Goal: Transaction & Acquisition: Purchase product/service

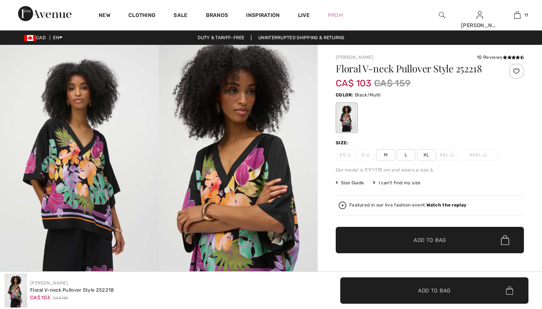
checkbox input "true"
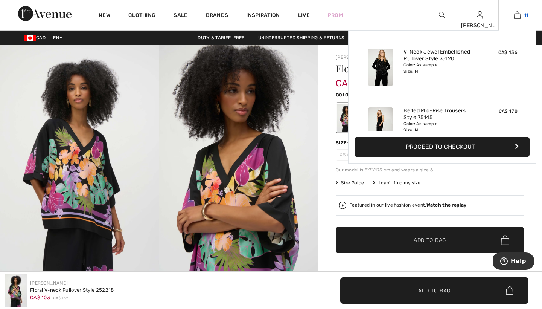
click at [520, 15] on img at bounding box center [517, 15] width 6 height 9
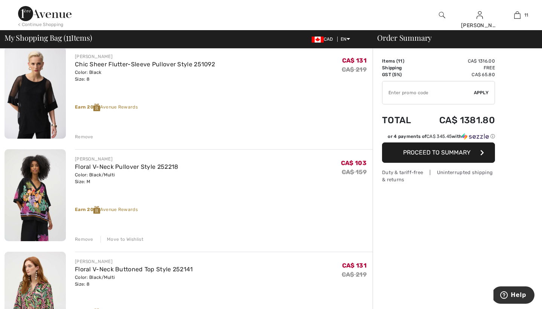
scroll to position [372, 0]
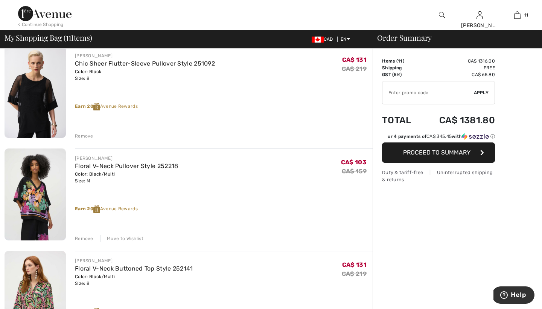
click at [87, 237] on div "Remove" at bounding box center [84, 238] width 18 height 7
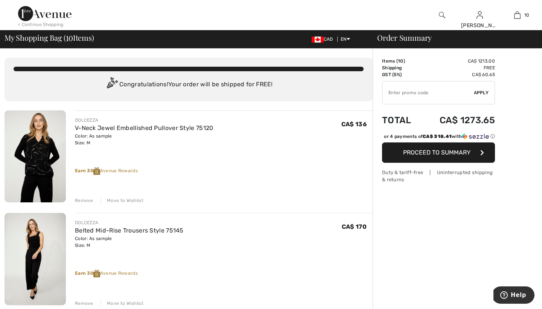
scroll to position [0, 0]
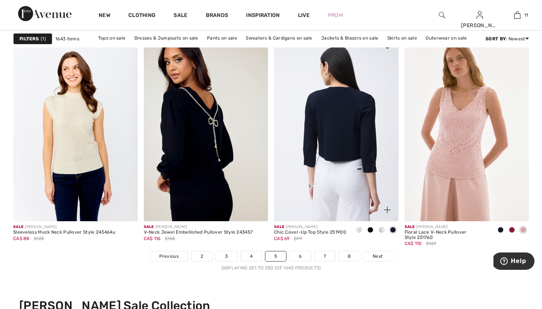
scroll to position [3260, 0]
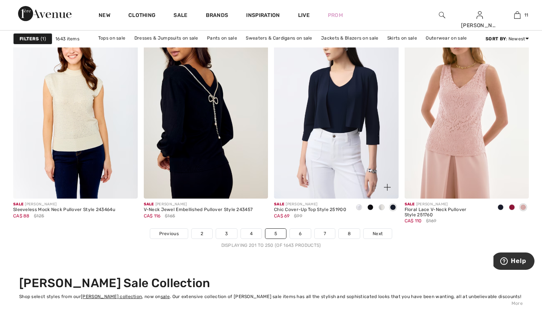
click at [360, 208] on span at bounding box center [359, 207] width 6 height 6
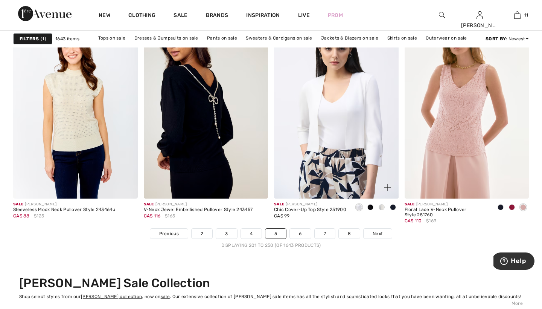
click at [381, 206] on span at bounding box center [382, 207] width 6 height 6
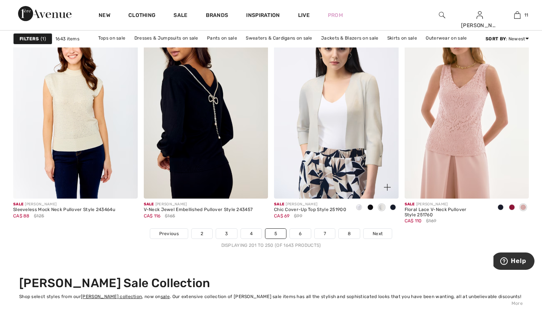
click at [370, 206] on span at bounding box center [371, 207] width 6 height 6
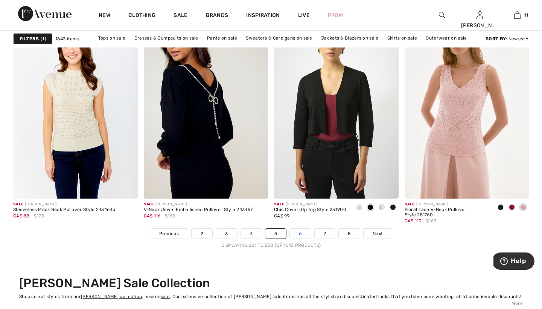
click at [301, 233] on link "6" at bounding box center [300, 234] width 21 height 10
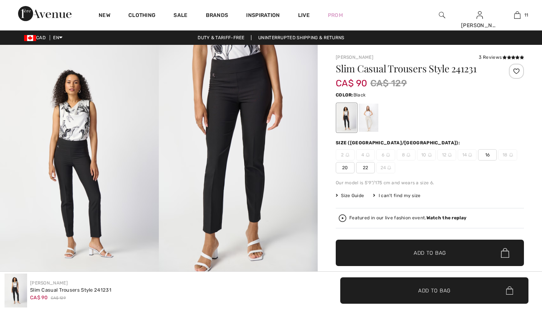
checkbox input "true"
click at [397, 95] on div "Color: Black" at bounding box center [430, 94] width 188 height 9
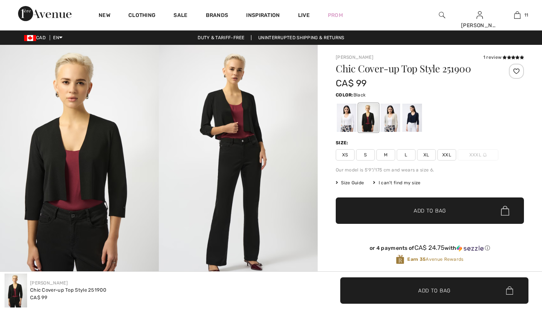
checkbox input "true"
click at [369, 113] on div at bounding box center [369, 118] width 20 height 28
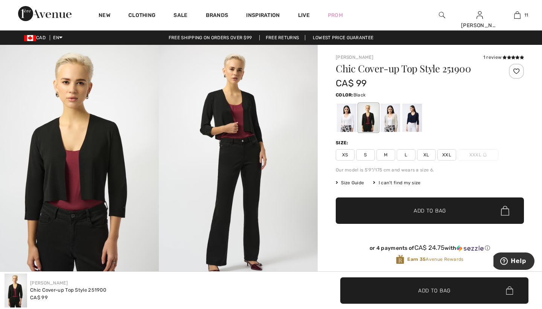
click at [386, 154] on span "M" at bounding box center [386, 154] width 19 height 11
click at [420, 210] on span "Add to Bag" at bounding box center [430, 211] width 32 height 8
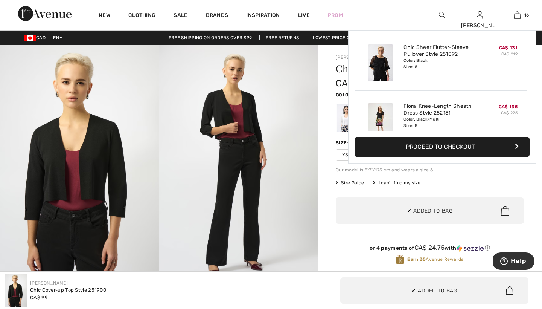
scroll to position [846, 0]
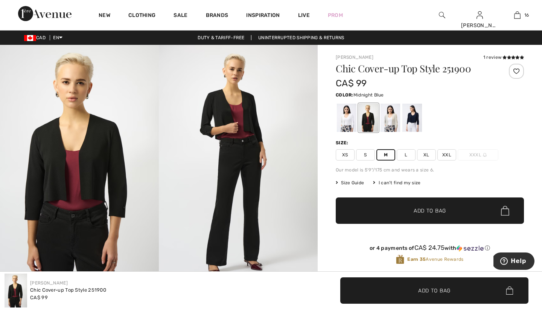
click at [415, 119] on div at bounding box center [413, 118] width 20 height 28
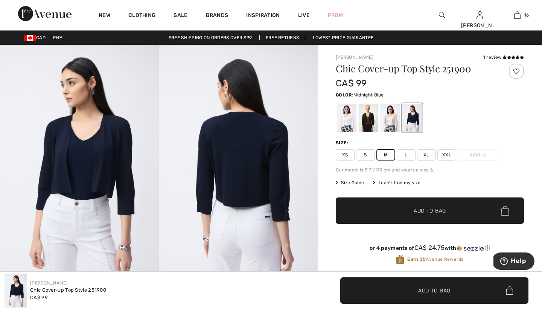
click at [415, 119] on div at bounding box center [413, 118] width 20 height 28
click at [419, 208] on span "Add to Bag" at bounding box center [430, 211] width 32 height 8
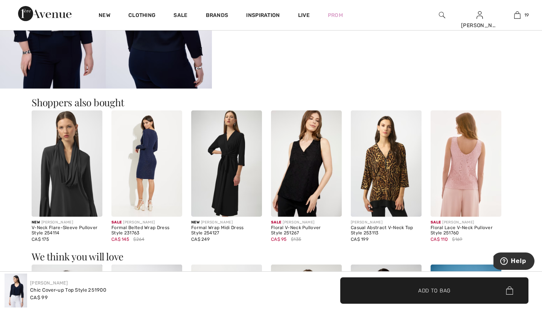
scroll to position [514, 0]
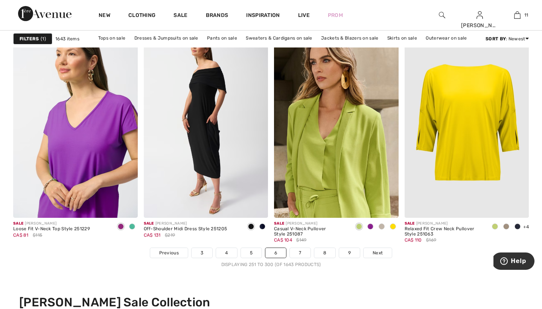
scroll to position [3215, 0]
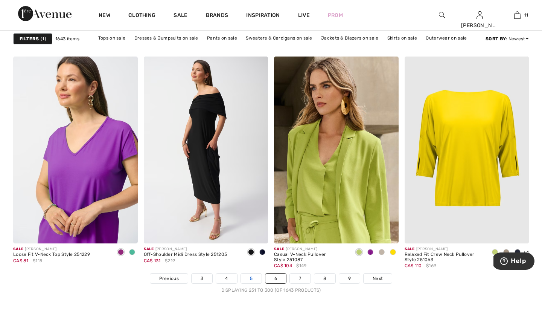
click at [250, 278] on link "5" at bounding box center [251, 278] width 21 height 10
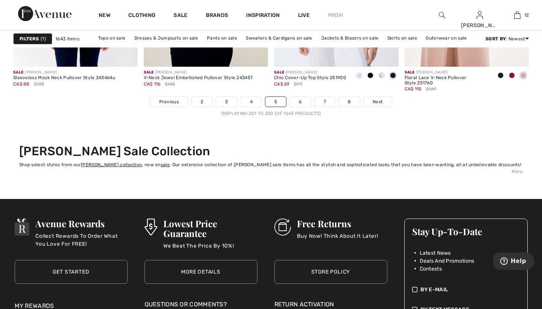
scroll to position [3392, 0]
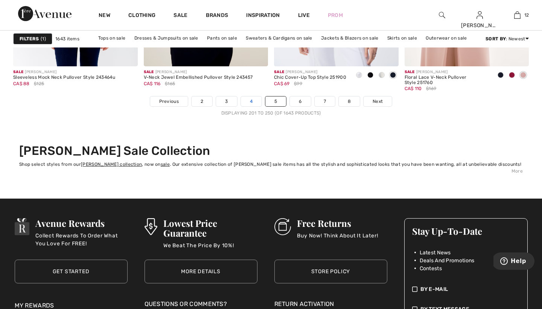
click at [253, 100] on link "4" at bounding box center [251, 101] width 21 height 10
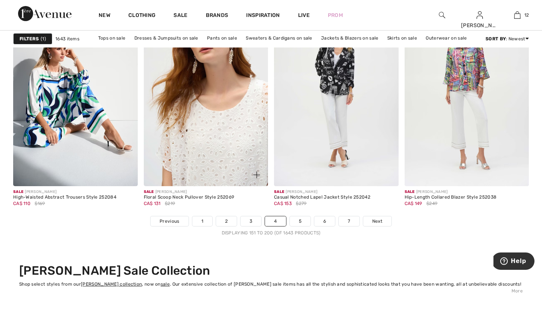
scroll to position [3273, 0]
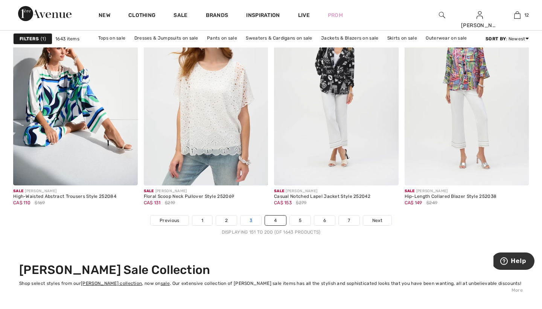
click at [250, 220] on link "3" at bounding box center [251, 220] width 21 height 10
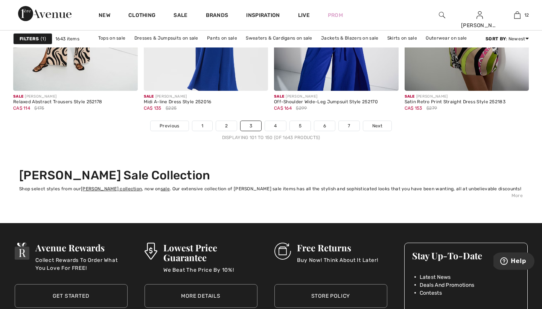
scroll to position [3369, 0]
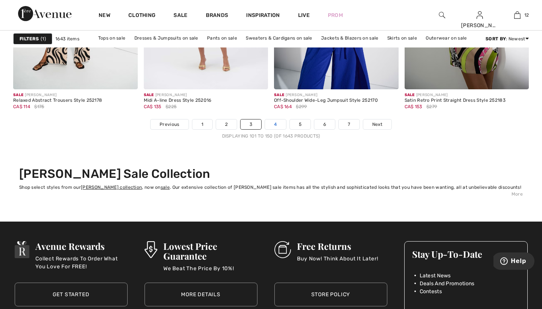
click at [277, 123] on link "4" at bounding box center [275, 124] width 21 height 10
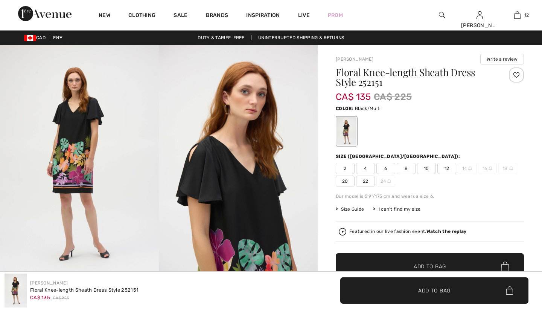
checkbox input "true"
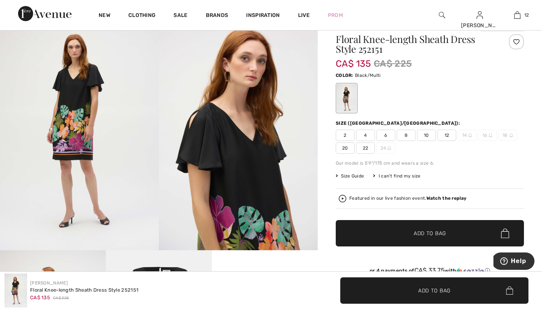
scroll to position [36, 0]
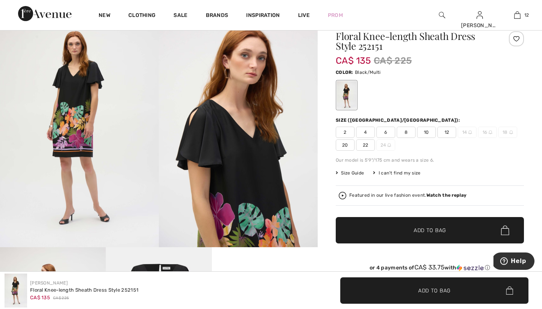
click at [406, 131] on span "8" at bounding box center [406, 132] width 19 height 11
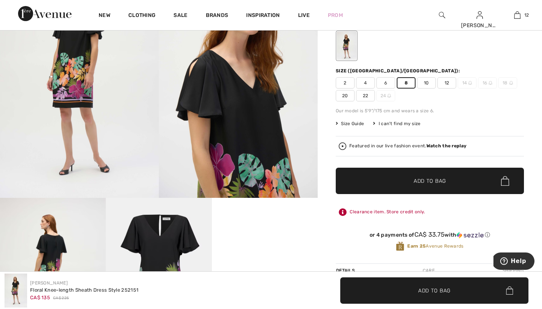
scroll to position [127, 0]
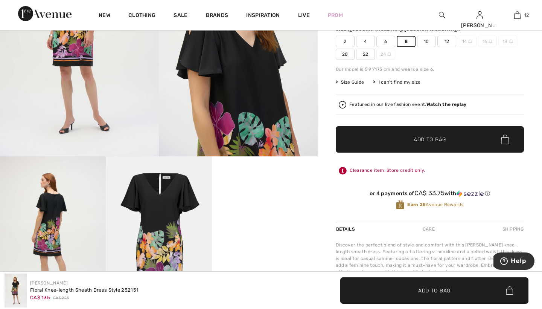
click at [422, 140] on span "Add to Bag" at bounding box center [430, 140] width 32 height 8
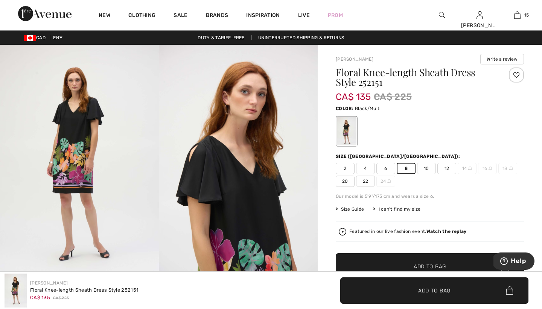
scroll to position [0, 0]
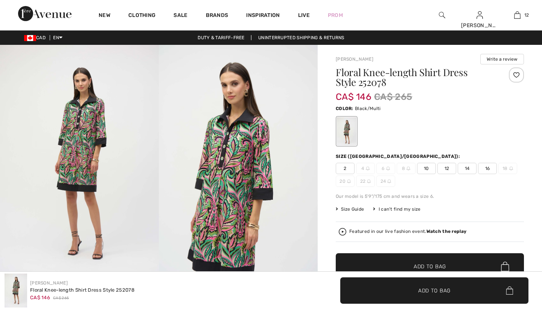
checkbox input "true"
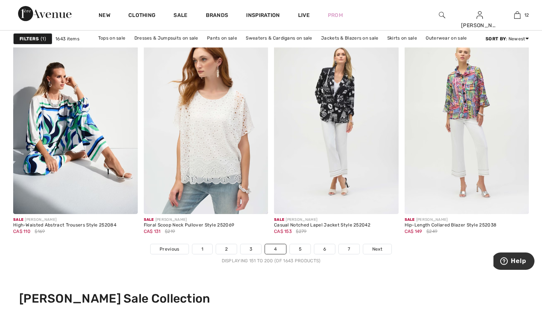
scroll to position [3248, 0]
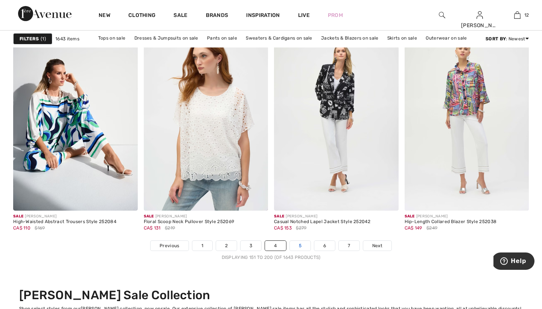
click at [299, 245] on link "5" at bounding box center [300, 246] width 21 height 10
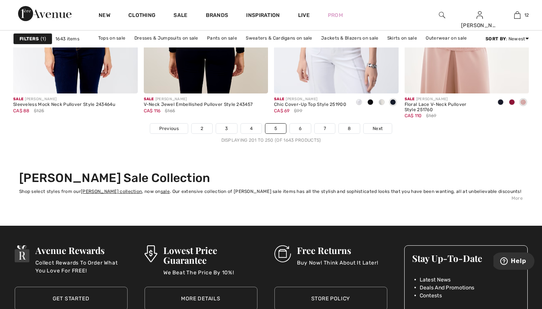
scroll to position [3366, 0]
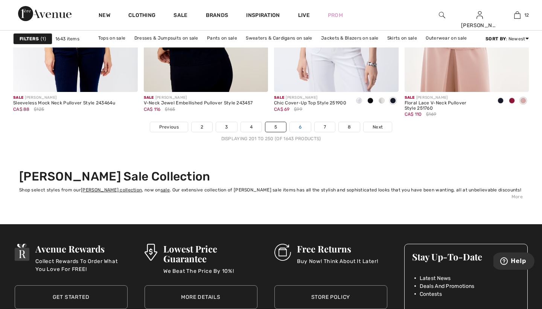
click at [301, 127] on link "6" at bounding box center [300, 127] width 21 height 10
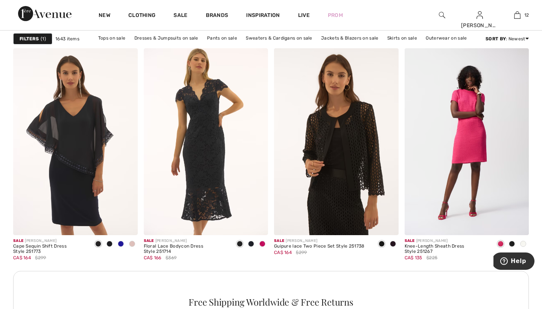
scroll to position [748, 0]
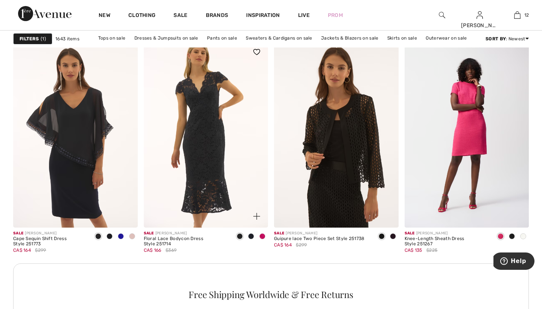
click at [264, 236] on span at bounding box center [262, 236] width 6 height 6
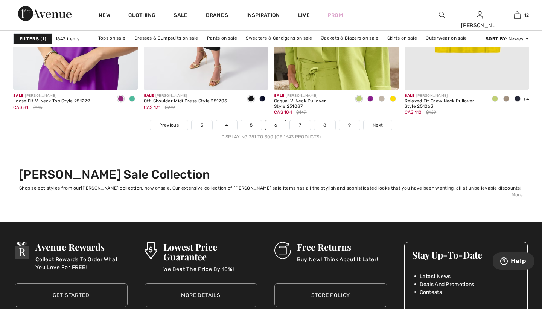
scroll to position [3369, 0]
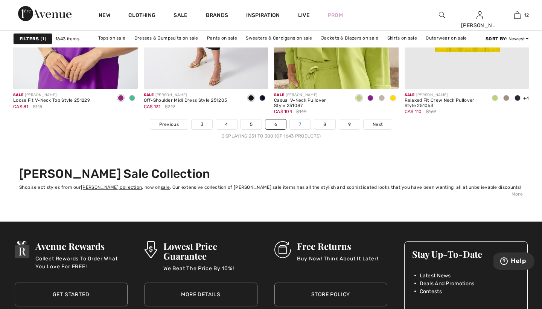
click at [301, 123] on link "7" at bounding box center [300, 124] width 20 height 10
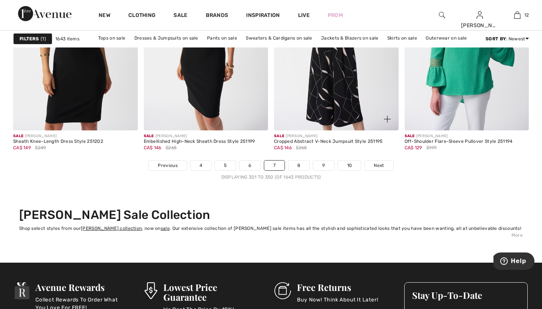
scroll to position [3336, 0]
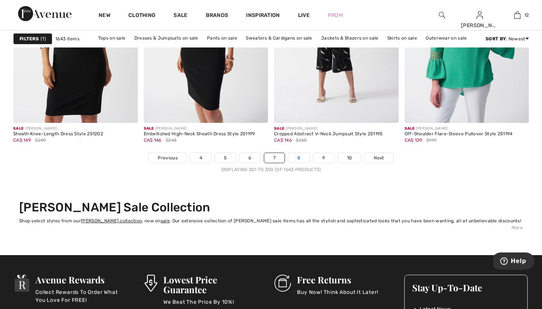
click at [301, 157] on link "8" at bounding box center [298, 158] width 21 height 10
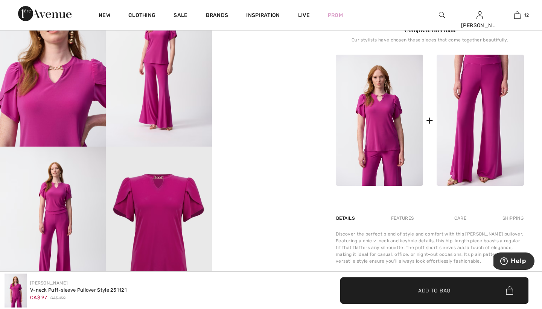
scroll to position [306, 0]
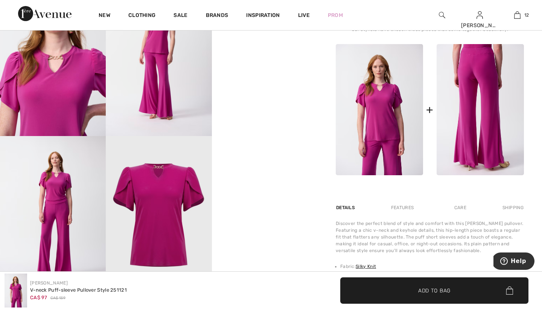
click at [476, 92] on img at bounding box center [480, 109] width 87 height 131
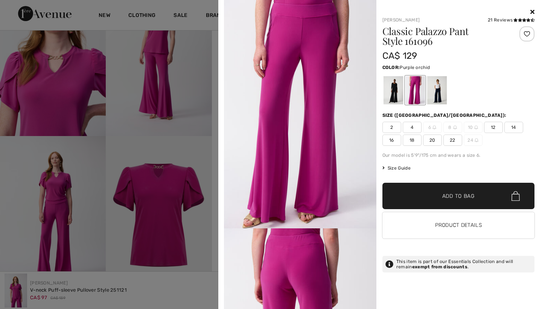
click at [476, 92] on div at bounding box center [459, 90] width 153 height 31
click at [187, 122] on div at bounding box center [271, 154] width 542 height 309
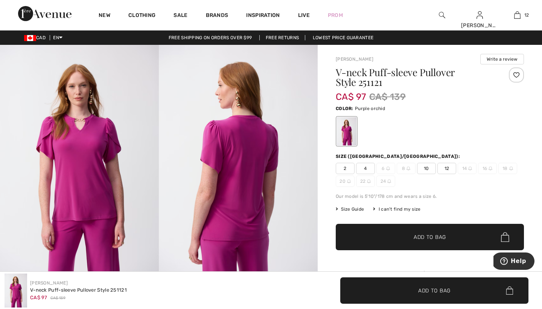
scroll to position [0, 0]
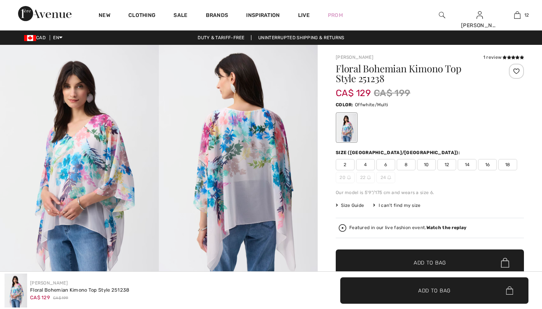
checkbox input "true"
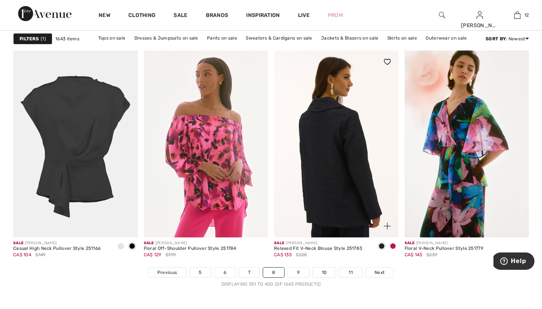
scroll to position [3217, 0]
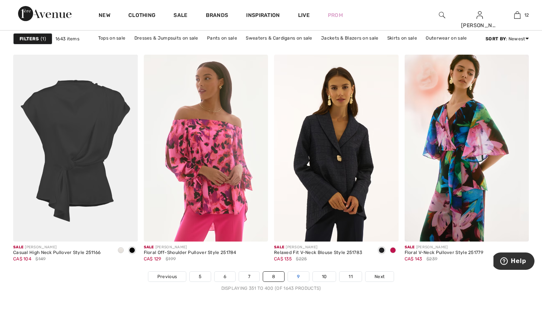
click at [298, 275] on link "9" at bounding box center [298, 277] width 21 height 10
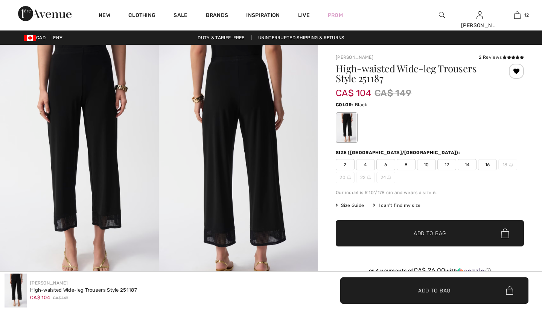
checkbox input "true"
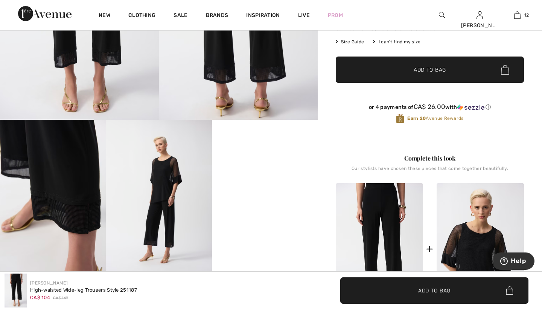
scroll to position [53, 0]
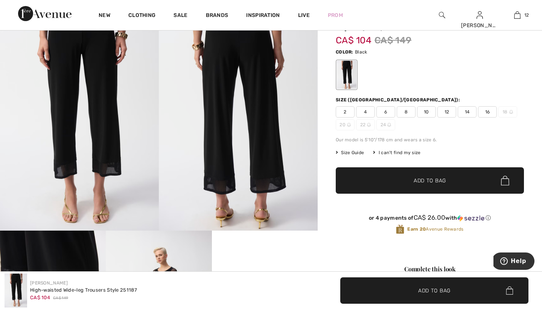
click at [406, 111] on span "8" at bounding box center [406, 111] width 19 height 11
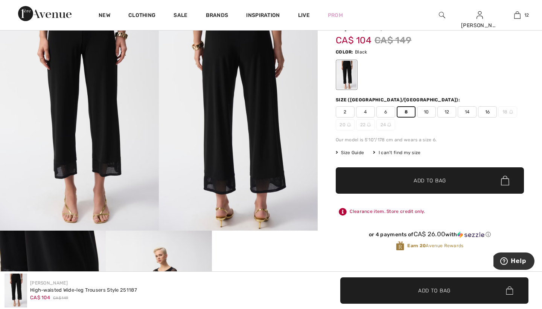
click at [420, 180] on span "Add to Bag" at bounding box center [430, 181] width 32 height 8
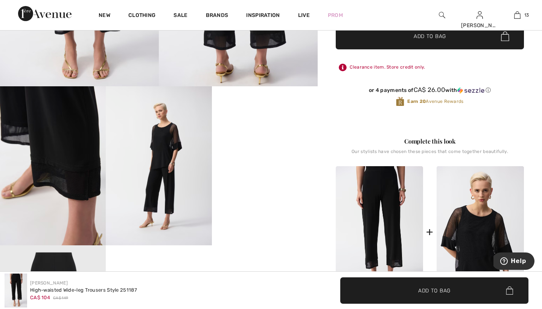
scroll to position [197, 0]
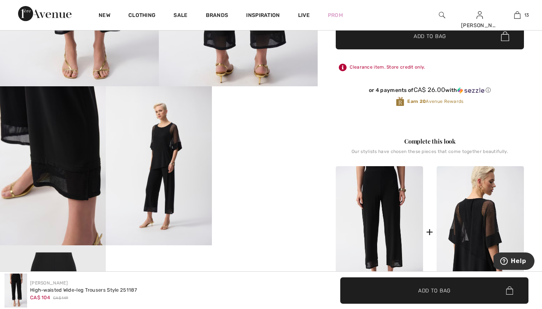
click at [473, 216] on img at bounding box center [480, 231] width 87 height 131
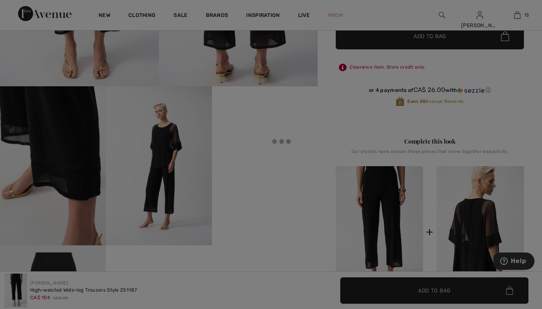
click at [473, 216] on div at bounding box center [271, 154] width 542 height 309
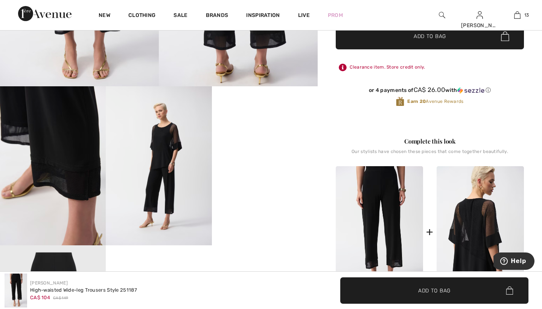
click at [473, 216] on img at bounding box center [480, 231] width 87 height 131
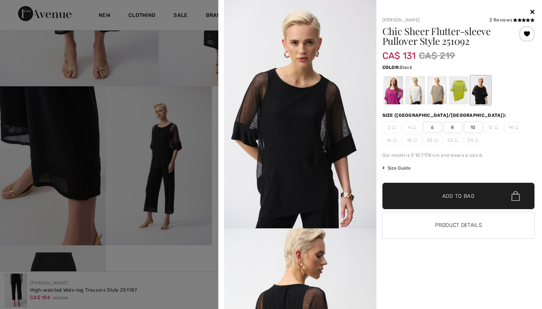
click at [454, 126] on span "8" at bounding box center [453, 127] width 19 height 11
click at [450, 196] on span "Add to Bag" at bounding box center [459, 196] width 32 height 8
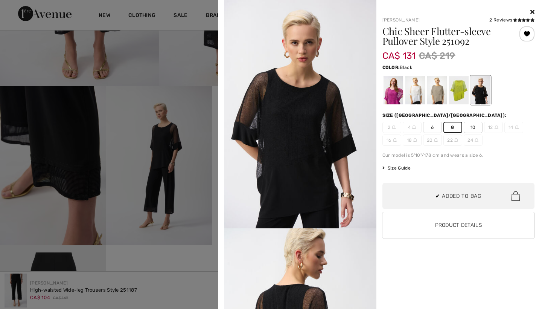
scroll to position [728, 0]
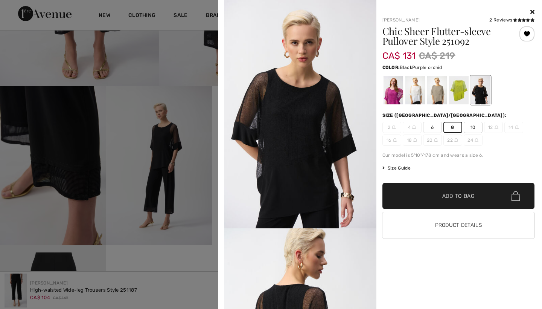
click at [397, 92] on div at bounding box center [393, 90] width 20 height 28
click at [394, 91] on div at bounding box center [393, 90] width 20 height 28
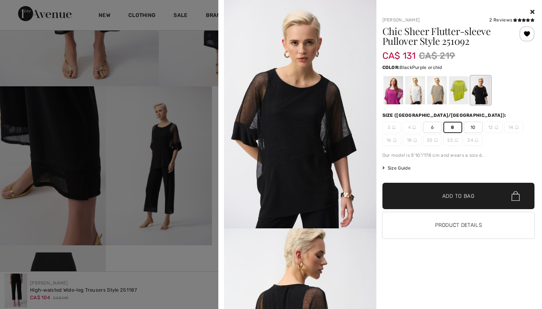
click at [394, 91] on div at bounding box center [393, 90] width 20 height 28
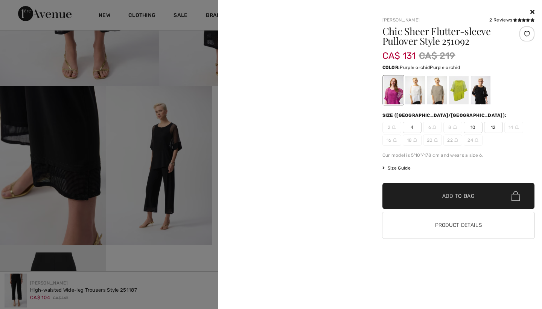
click at [394, 91] on div at bounding box center [393, 90] width 20 height 28
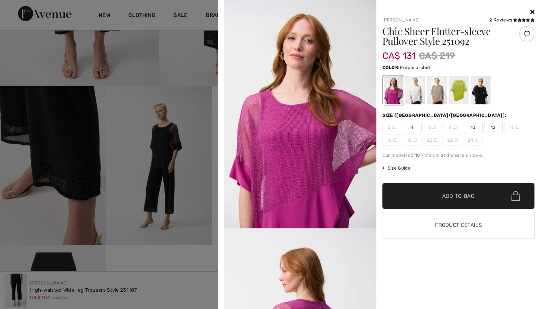
click at [203, 127] on div at bounding box center [271, 154] width 542 height 309
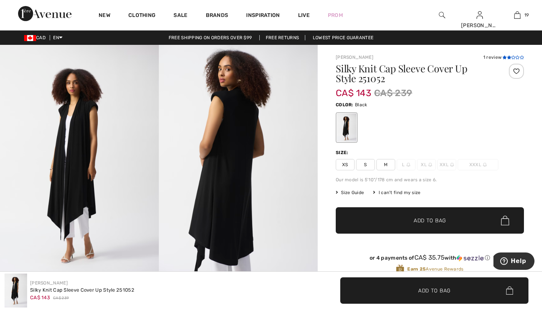
click at [505, 57] on icon at bounding box center [505, 57] width 4 height 4
click at [365, 165] on span "S" at bounding box center [365, 164] width 19 height 11
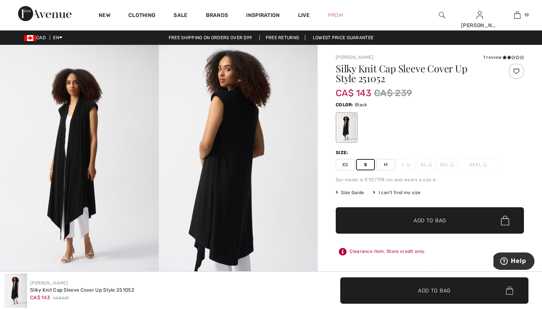
click at [423, 220] on span "Add to Bag" at bounding box center [430, 221] width 32 height 8
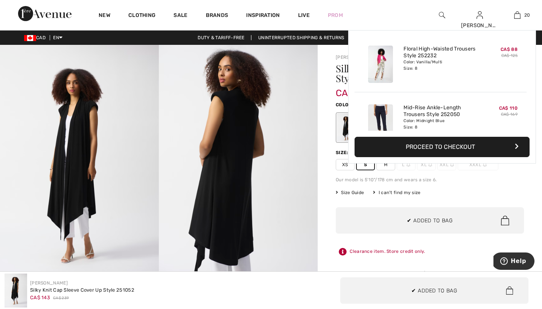
scroll to position [1081, 0]
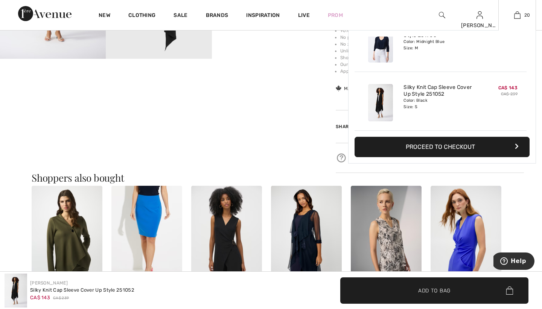
scroll to position [553, 0]
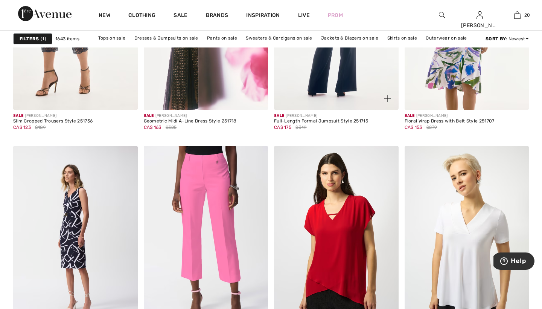
scroll to position [635, 0]
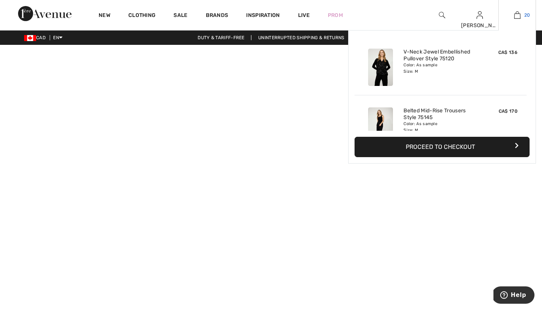
click at [517, 16] on img at bounding box center [517, 15] width 6 height 9
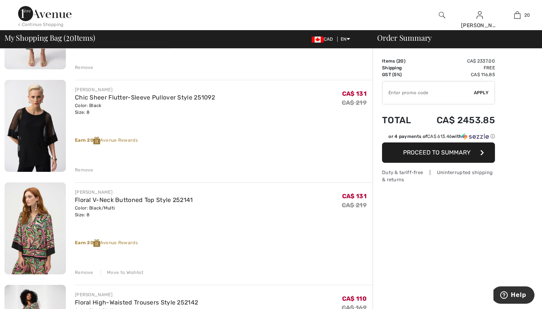
scroll to position [342, 0]
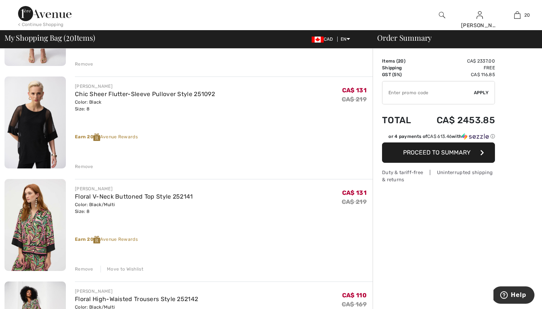
click at [82, 269] on div "Remove" at bounding box center [84, 269] width 18 height 7
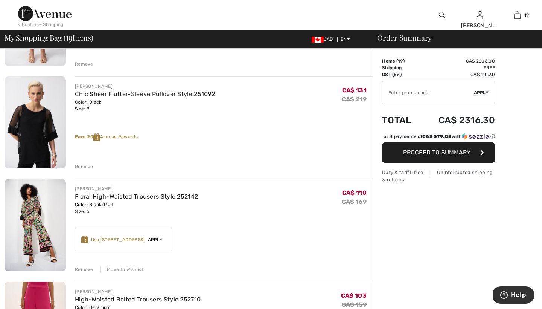
click at [82, 269] on div "Remove" at bounding box center [84, 269] width 18 height 7
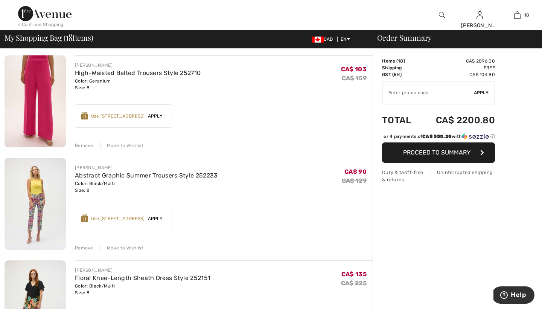
scroll to position [467, 0]
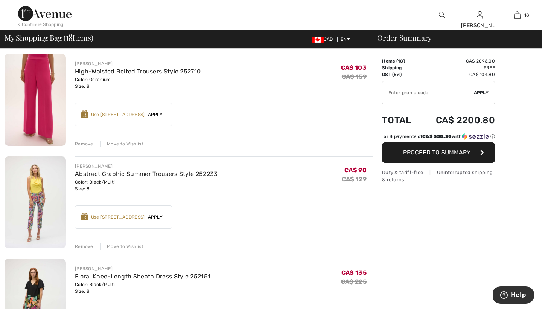
click at [81, 247] on div "Remove" at bounding box center [84, 246] width 18 height 7
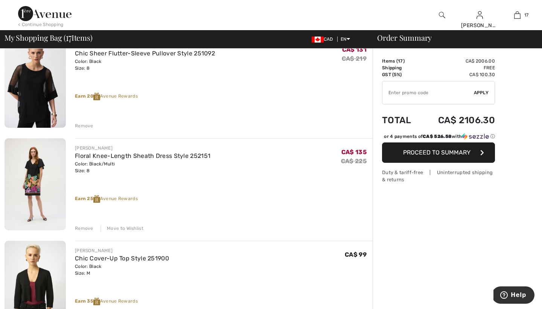
scroll to position [1107, 0]
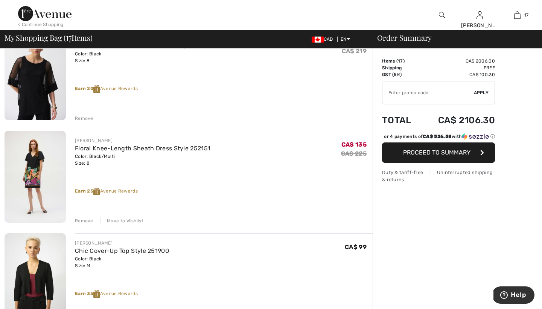
click at [79, 221] on div "Remove" at bounding box center [84, 220] width 18 height 7
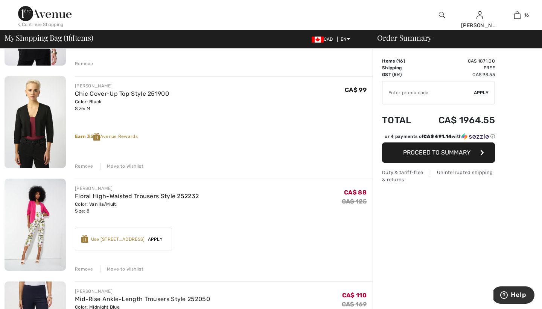
scroll to position [1164, 0]
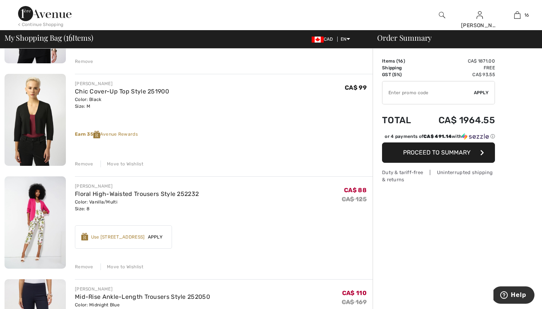
click at [82, 266] on div "Remove" at bounding box center [84, 266] width 18 height 7
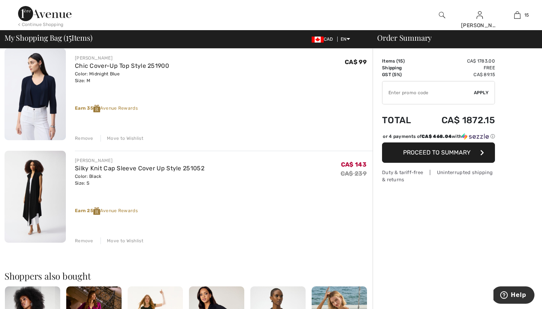
scroll to position [1408, 0]
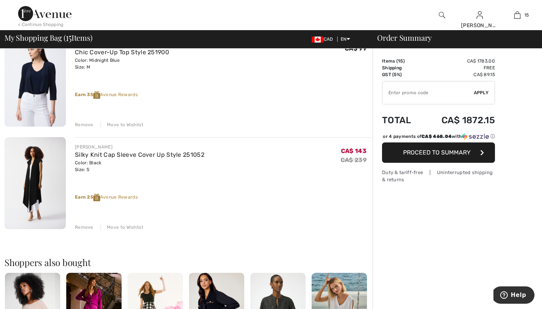
click at [84, 226] on div "Remove" at bounding box center [84, 227] width 18 height 7
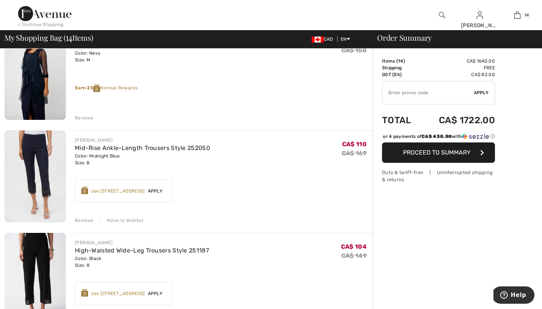
scroll to position [799, 0]
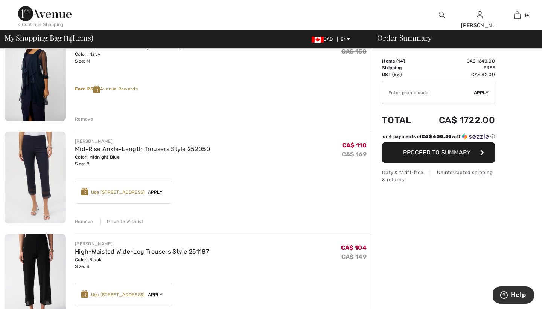
click at [84, 221] on div "Remove" at bounding box center [84, 221] width 18 height 7
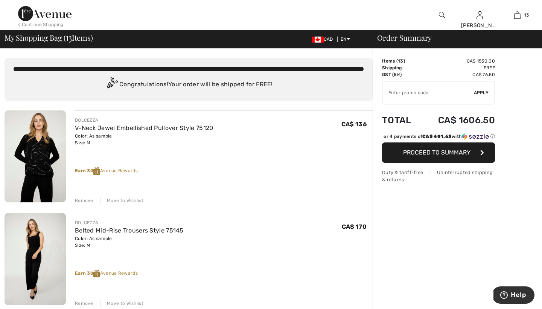
scroll to position [0, 0]
